Goal: Task Accomplishment & Management: Use online tool/utility

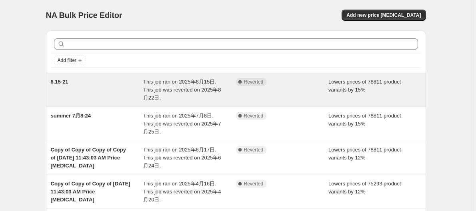
click at [167, 90] on span "This job ran on 2025年8月15日. This job was reverted on 2025年8月22日." at bounding box center [182, 90] width 78 height 22
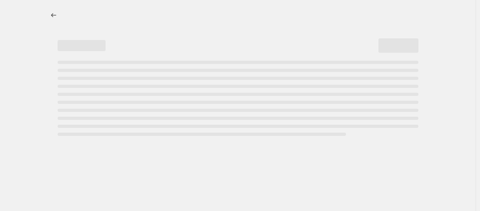
select select "percentage"
